Goal: Task Accomplishment & Management: Use online tool/utility

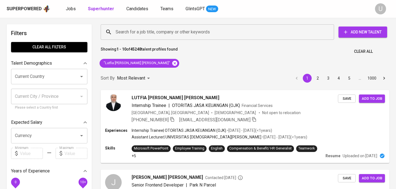
click at [172, 63] on icon at bounding box center [174, 62] width 5 height 5
click at [139, 73] on div "Most Relevant" at bounding box center [134, 78] width 35 height 10
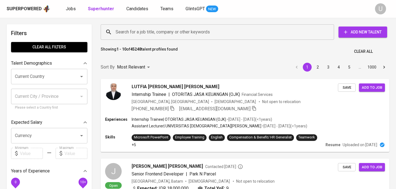
click at [140, 33] on div "Most Relevant Newest Profile" at bounding box center [198, 94] width 396 height 189
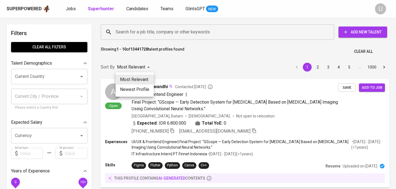
click at [146, 34] on div at bounding box center [198, 94] width 396 height 189
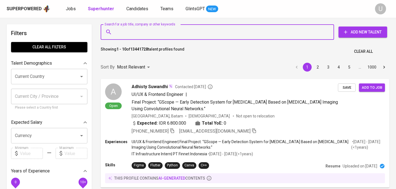
click at [146, 34] on input "Search for a job title, company or other keywords" at bounding box center [218, 32] width 209 height 10
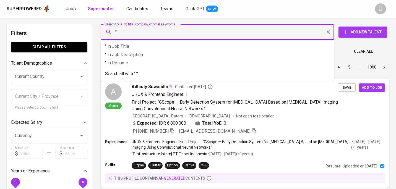
paste input "[PERSON_NAME]"
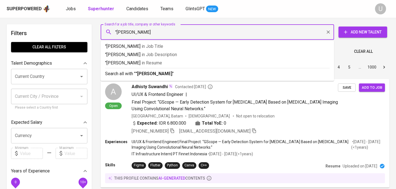
type input ""[PERSON_NAME]""
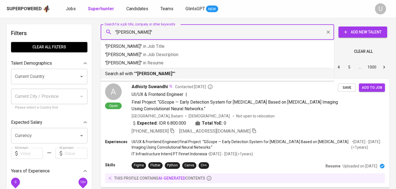
click at [173, 74] on p "Search all with " "[PERSON_NAME]" "" at bounding box center [217, 73] width 224 height 7
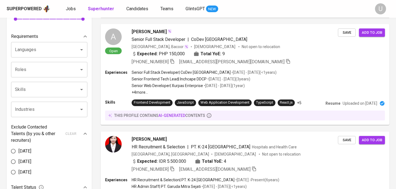
scroll to position [177, 0]
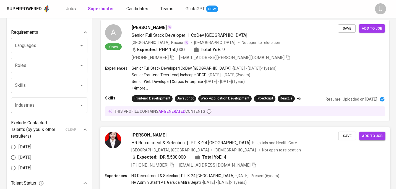
click at [159, 133] on span "[PERSON_NAME]" at bounding box center [148, 134] width 35 height 7
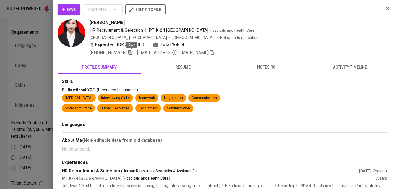
click at [132, 52] on icon "button" at bounding box center [130, 52] width 5 height 5
